Goal: Information Seeking & Learning: Learn about a topic

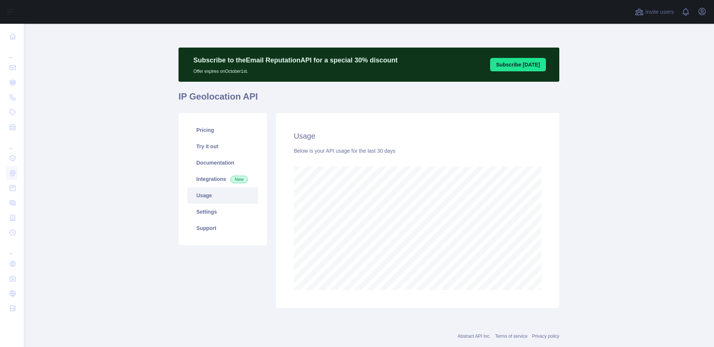
scroll to position [323, 690]
click at [553, 242] on div "Usage Below is your API usage for the last 30 days" at bounding box center [417, 210] width 283 height 195
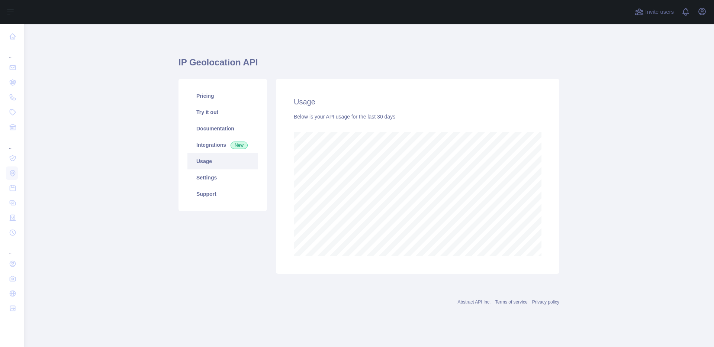
scroll to position [323, 690]
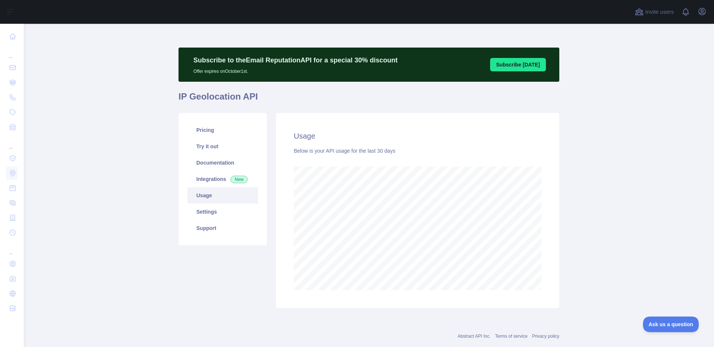
scroll to position [16, 0]
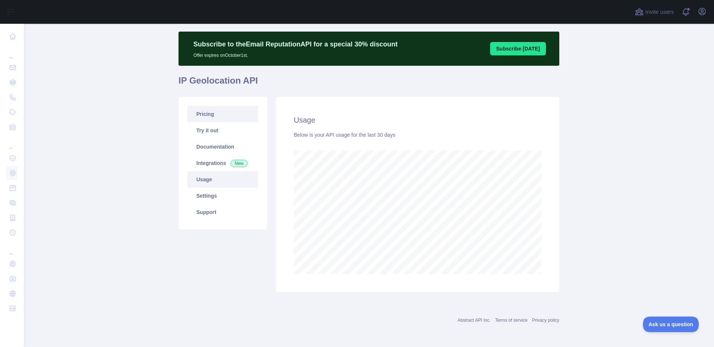
click at [203, 115] on link "Pricing" at bounding box center [222, 114] width 71 height 16
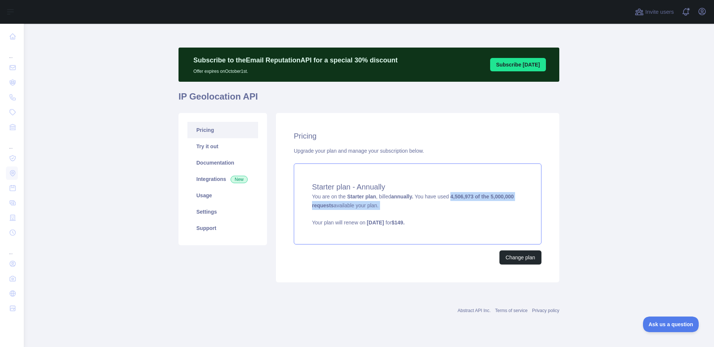
drag, startPoint x: 456, startPoint y: 197, endPoint x: 479, endPoint y: 214, distance: 28.2
click at [479, 214] on div "Starter plan - Annually You are on the Starter plan , billed annually. You have…" at bounding box center [418, 204] width 248 height 81
drag, startPoint x: 436, startPoint y: 223, endPoint x: 311, endPoint y: 194, distance: 128.2
click at [311, 194] on div "Starter plan - Annually You are on the Starter plan , billed annually. You have…" at bounding box center [418, 204] width 248 height 81
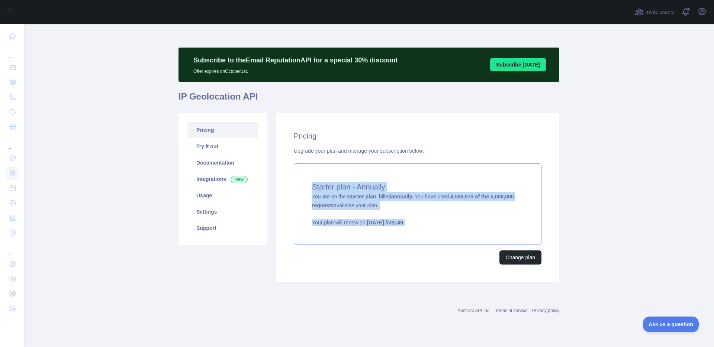
drag, startPoint x: 309, startPoint y: 184, endPoint x: 434, endPoint y: 222, distance: 131.4
click at [434, 222] on div "Starter plan - Annually You are on the Starter plan , billed annually. You have…" at bounding box center [418, 204] width 248 height 81
copy div "Starter plan - Annually You are on the Starter plan , billed annually. You have…"
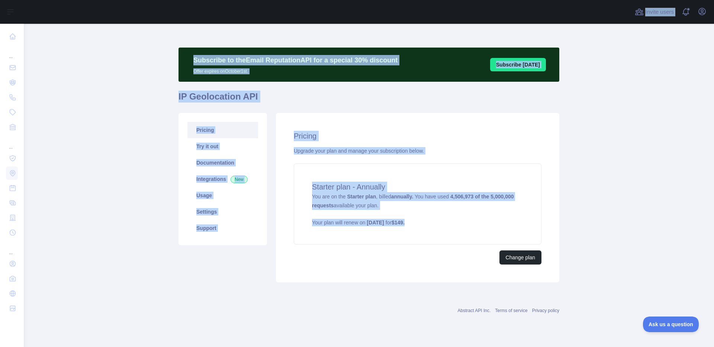
drag, startPoint x: 438, startPoint y: 223, endPoint x: 590, endPoint y: -54, distance: 316.4
click at [590, 0] on html "Open sidebar Open sidebar ... ... ... Invite users View notifications Open user…" at bounding box center [357, 173] width 714 height 347
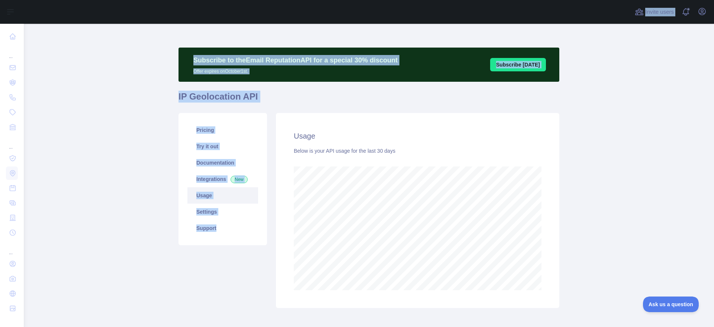
scroll to position [303, 690]
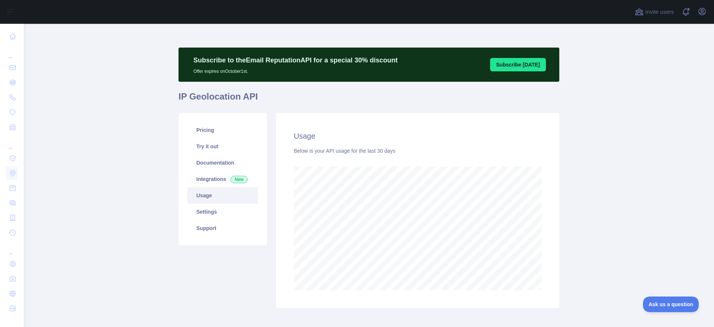
click at [599, 226] on main "Subscribe to the Email Reputation API for a special 30 % discount Offer expires…" at bounding box center [369, 175] width 690 height 303
click at [220, 135] on link "Pricing" at bounding box center [222, 130] width 71 height 16
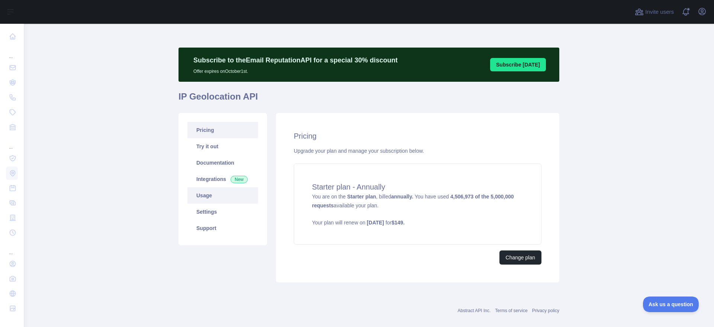
click at [209, 197] on link "Usage" at bounding box center [222, 195] width 71 height 16
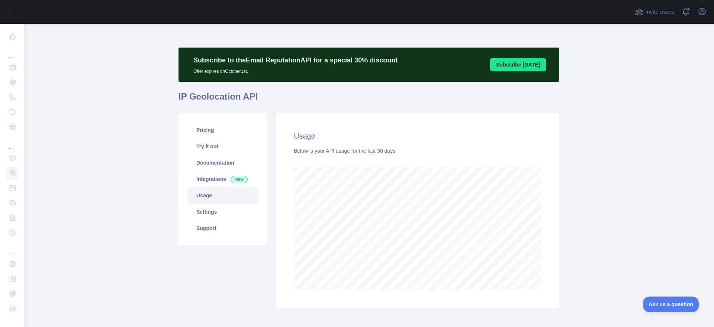
scroll to position [303, 690]
click at [205, 134] on link "Pricing" at bounding box center [222, 130] width 71 height 16
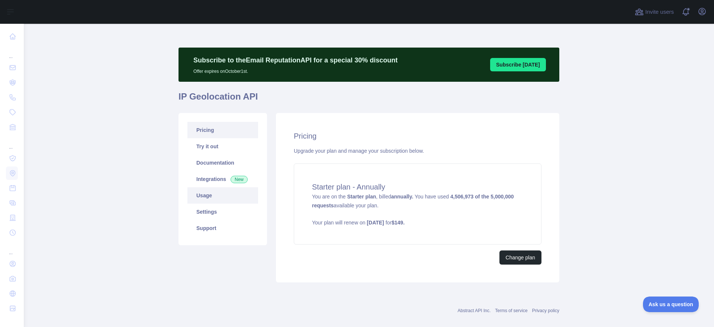
click at [208, 195] on link "Usage" at bounding box center [222, 195] width 71 height 16
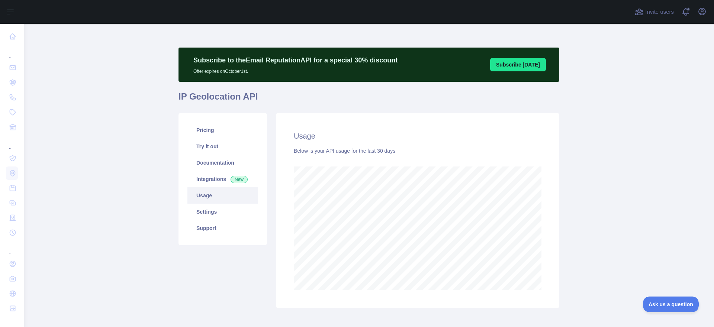
scroll to position [303, 690]
